Goal: Navigation & Orientation: Find specific page/section

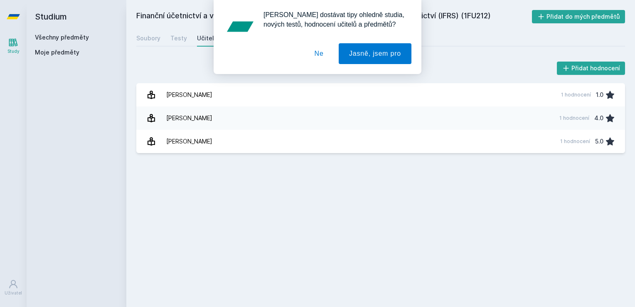
click at [57, 36] on div "[PERSON_NAME] dostávat tipy ohledně studia, nových testů, hodnocení učitelů a p…" at bounding box center [317, 37] width 635 height 74
click at [64, 36] on div "[PERSON_NAME] dostávat tipy ohledně studia, nových testů, hodnocení učitelů a p…" at bounding box center [317, 37] width 635 height 74
click at [326, 56] on button "Ne" at bounding box center [319, 53] width 30 height 21
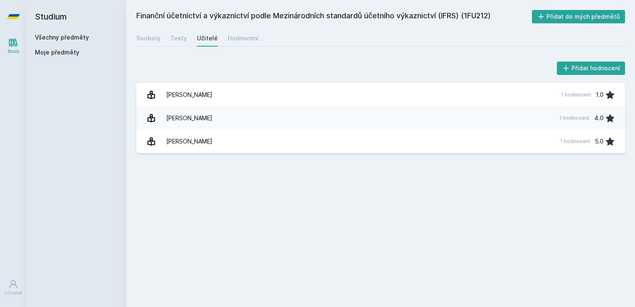
click at [76, 39] on link "Všechny předměty" at bounding box center [62, 37] width 54 height 7
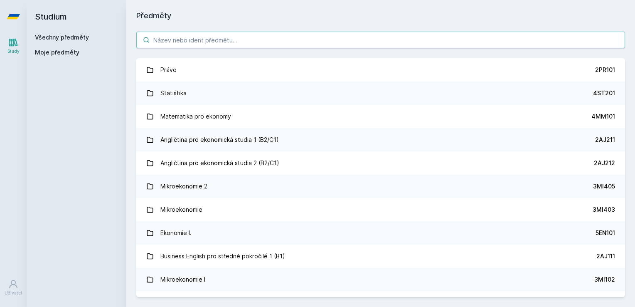
click at [185, 40] on input "search" at bounding box center [380, 40] width 489 height 17
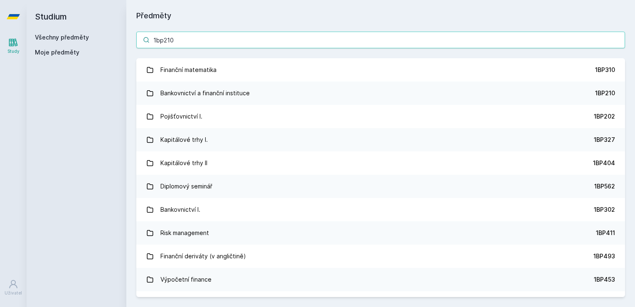
type input "1bp210"
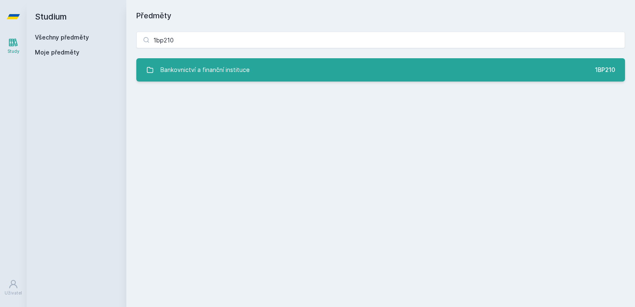
click at [189, 78] on div "Bankovnictví a finanční instituce" at bounding box center [204, 70] width 89 height 17
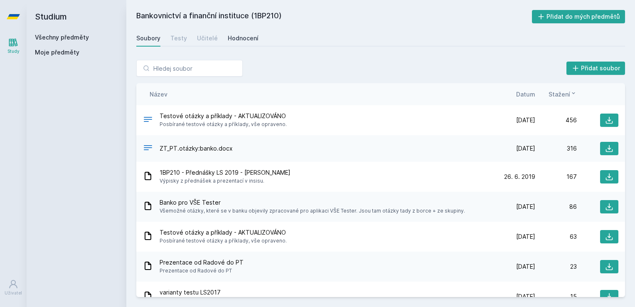
click at [240, 42] on link "Hodnocení" at bounding box center [243, 38] width 31 height 17
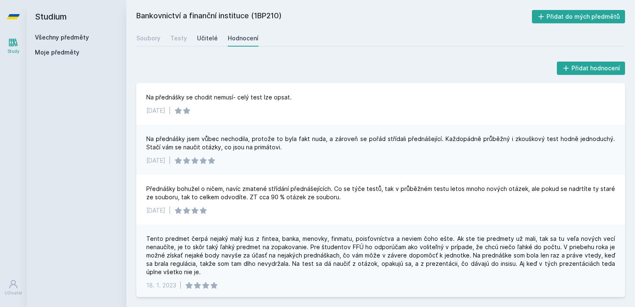
click at [202, 44] on link "Učitelé" at bounding box center [207, 38] width 21 height 17
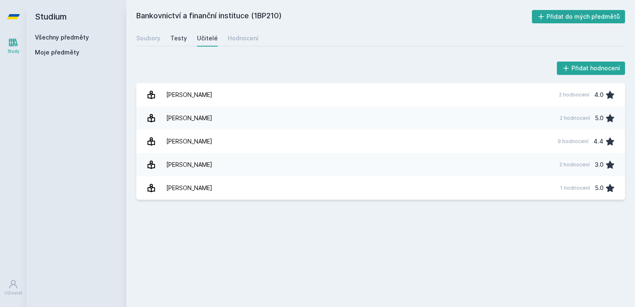
click at [170, 42] on div "Testy" at bounding box center [178, 38] width 17 height 8
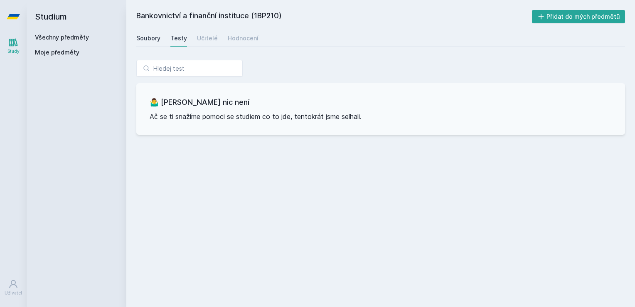
click at [156, 41] on div "Soubory" at bounding box center [148, 38] width 24 height 8
